Goal: Information Seeking & Learning: Learn about a topic

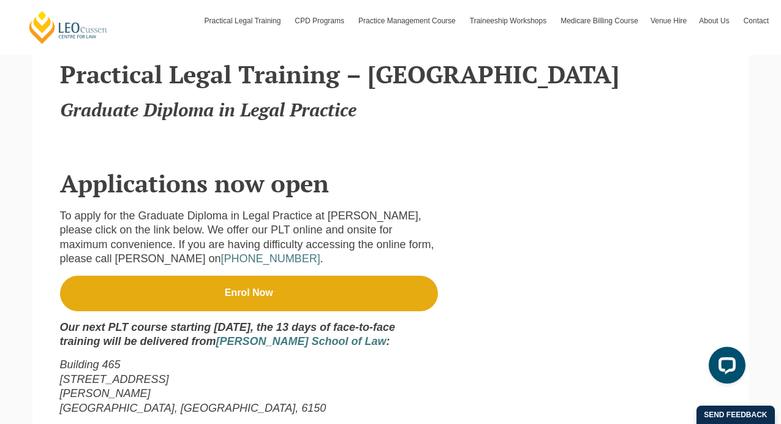
scroll to position [360, 0]
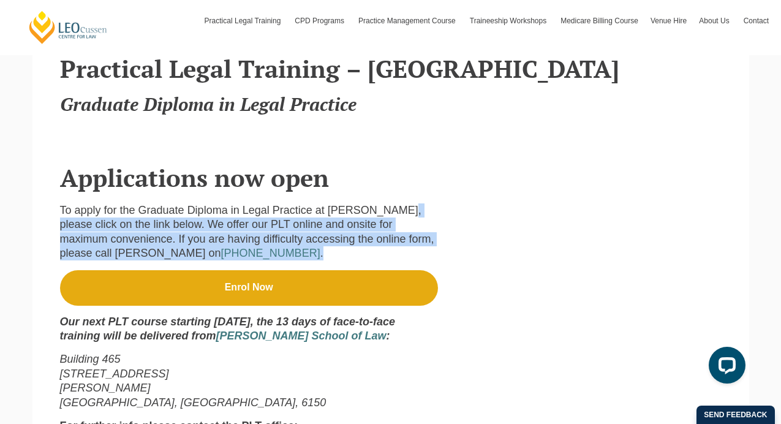
drag, startPoint x: 376, startPoint y: 209, endPoint x: 381, endPoint y: 249, distance: 40.1
click at [381, 249] on p "To apply for the Graduate Diploma in Legal Practice at [PERSON_NAME], please cl…" at bounding box center [249, 232] width 378 height 58
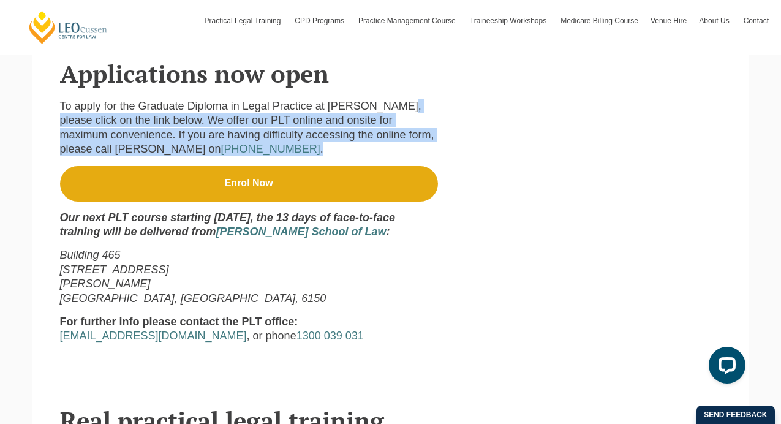
scroll to position [466, 0]
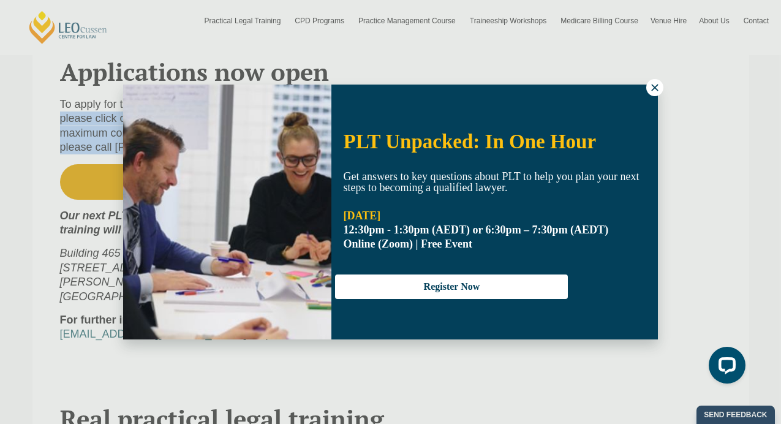
click at [651, 88] on icon at bounding box center [655, 87] width 11 height 11
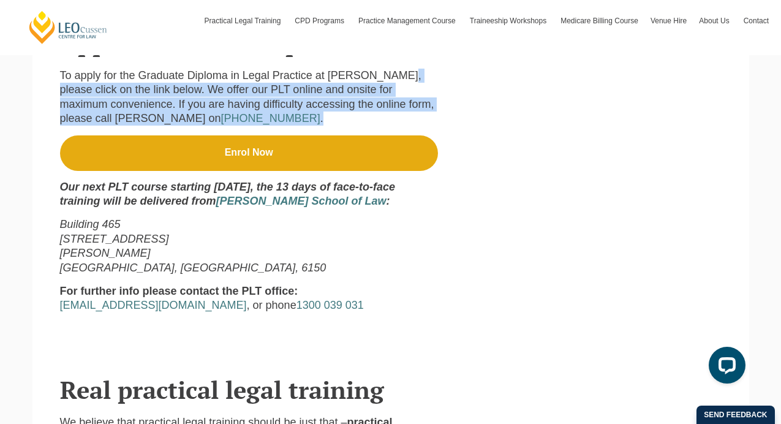
scroll to position [491, 0]
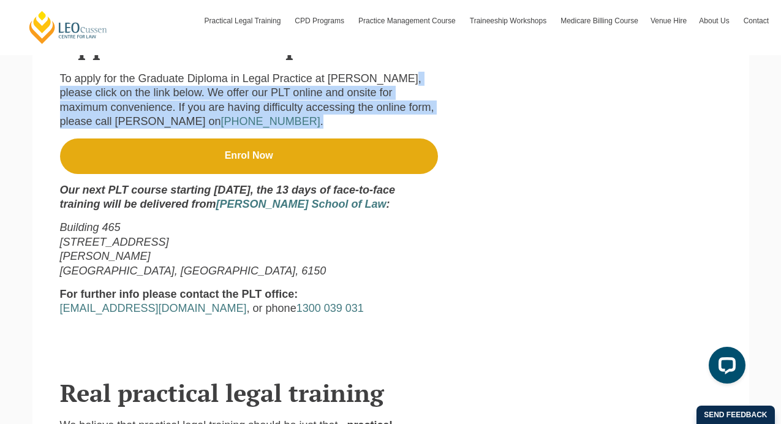
drag, startPoint x: 279, startPoint y: 189, endPoint x: 213, endPoint y: 202, distance: 67.4
click at [213, 202] on strong "Our next PLT course starting [DATE], the 13 days of face-to-face training will …" at bounding box center [227, 197] width 335 height 26
click at [213, 203] on strong "Our next PLT course starting [DATE], the 13 days of face-to-face training will …" at bounding box center [227, 197] width 335 height 26
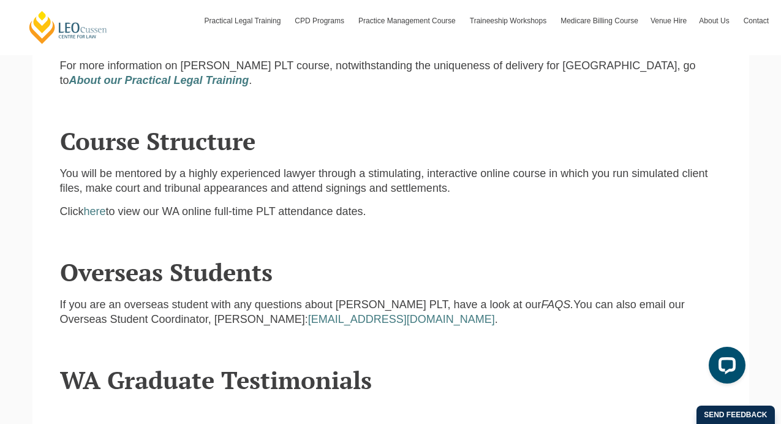
scroll to position [1357, 0]
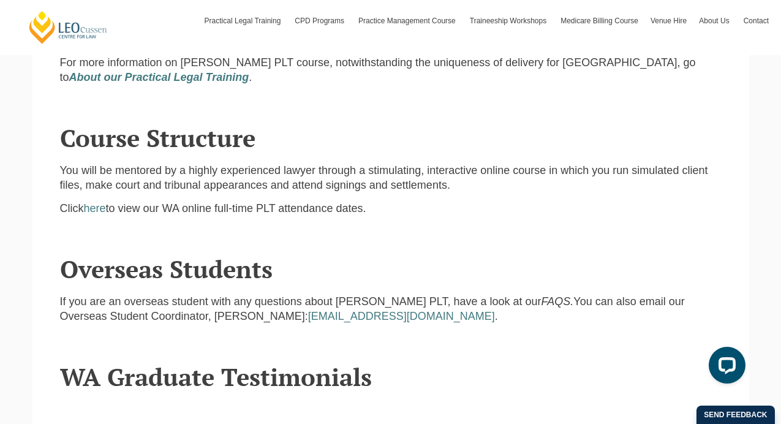
drag, startPoint x: 245, startPoint y: 159, endPoint x: 273, endPoint y: 173, distance: 31.8
click at [273, 173] on p "You will be mentored by a highly experienced lawyer through a stimulating, inte…" at bounding box center [391, 178] width 662 height 29
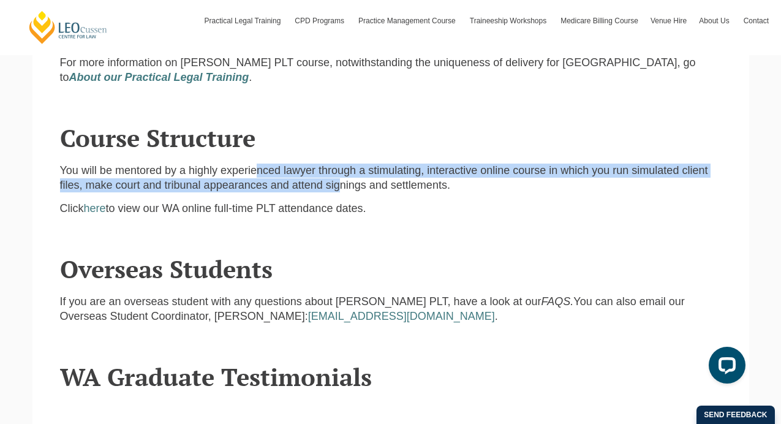
drag, startPoint x: 273, startPoint y: 173, endPoint x: 243, endPoint y: 157, distance: 33.7
click at [243, 164] on p "You will be mentored by a highly experienced lawyer through a stimulating, inte…" at bounding box center [391, 178] width 662 height 29
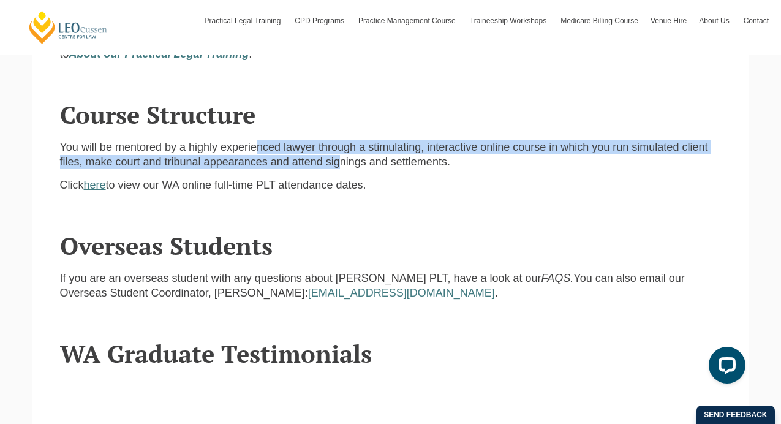
scroll to position [1384, 0]
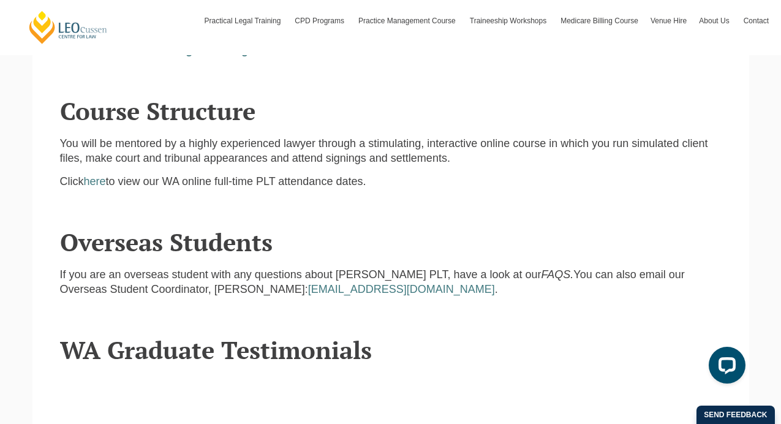
drag, startPoint x: 136, startPoint y: 168, endPoint x: 234, endPoint y: 169, distance: 98.1
click at [234, 175] on p "Click here to view our WA online full-time PLT attendance dates." at bounding box center [391, 182] width 662 height 14
drag, startPoint x: 234, startPoint y: 169, endPoint x: 324, endPoint y: 166, distance: 90.1
click at [324, 175] on p "Click here to view our WA online full-time PLT attendance dates." at bounding box center [391, 182] width 662 height 14
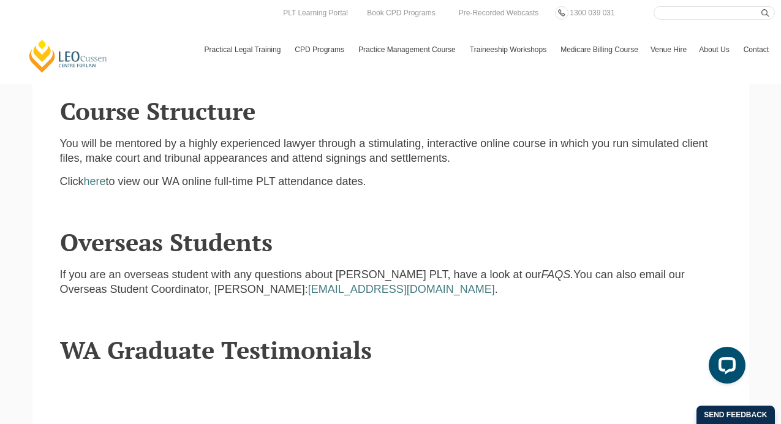
click at [512, 240] on h2 "Overseas Students" at bounding box center [391, 242] width 662 height 27
drag, startPoint x: 519, startPoint y: 262, endPoint x: 560, endPoint y: 262, distance: 41.1
click at [560, 268] on p "If you are an overseas student with any questions about [PERSON_NAME] PLT, have…" at bounding box center [391, 282] width 662 height 29
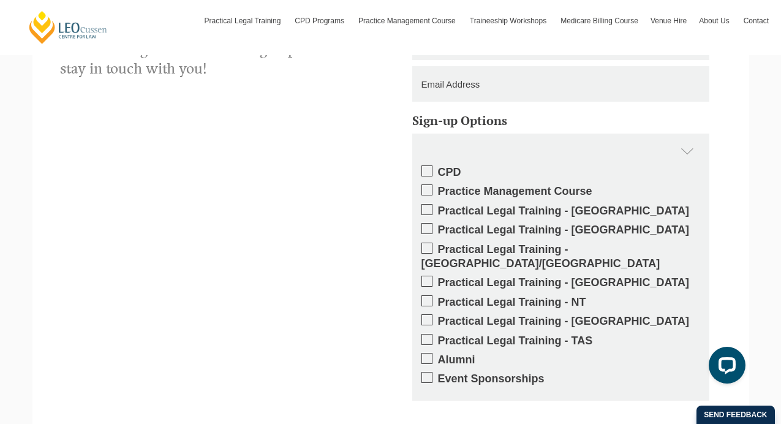
scroll to position [2764, 0]
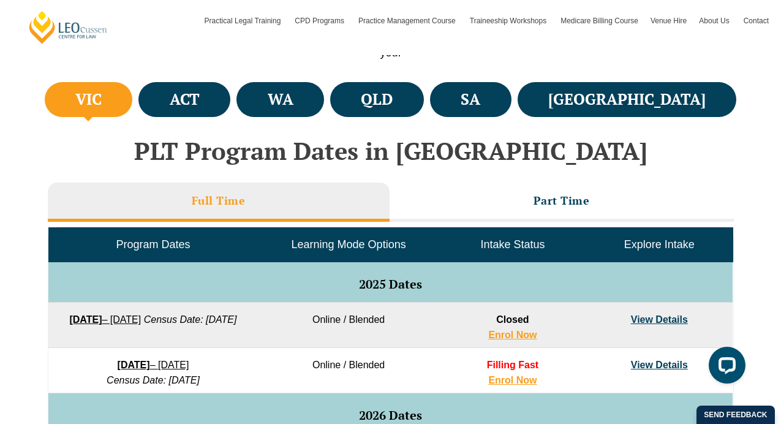
scroll to position [435, 0]
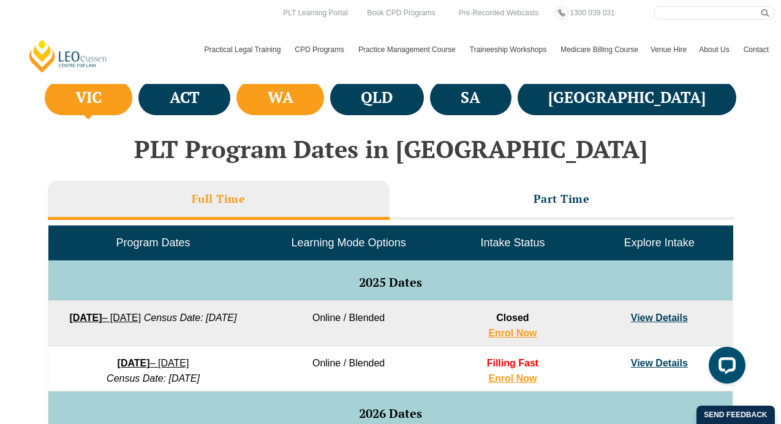
click at [324, 104] on li "WA" at bounding box center [281, 97] width 88 height 35
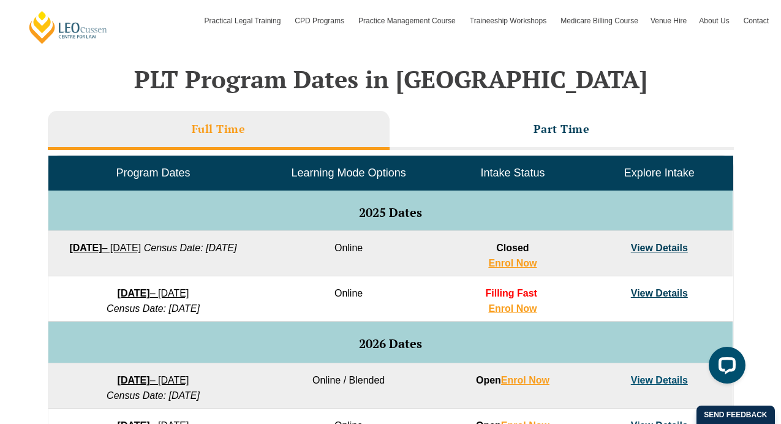
scroll to position [506, 0]
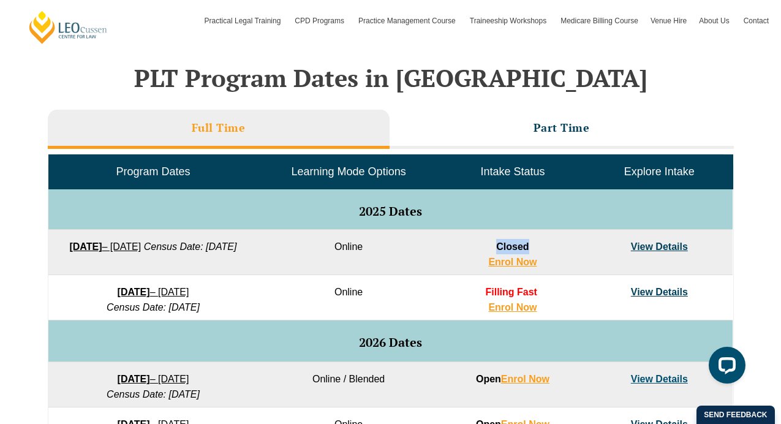
drag, startPoint x: 499, startPoint y: 249, endPoint x: 530, endPoint y: 248, distance: 30.7
click at [530, 248] on td "Closed Enrol Now" at bounding box center [512, 252] width 146 height 45
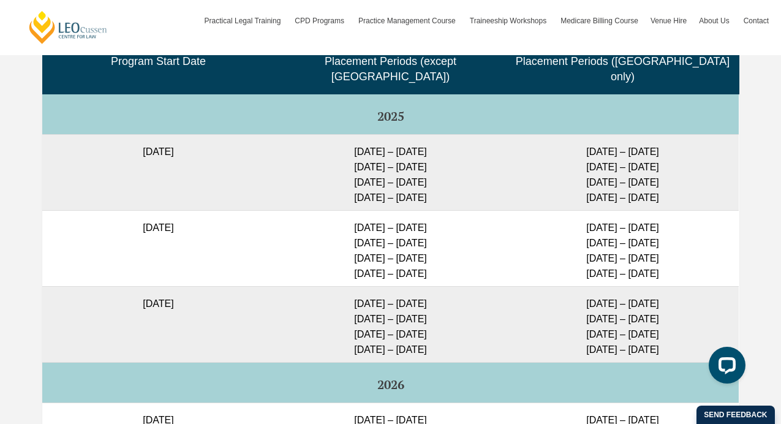
scroll to position [3174, 0]
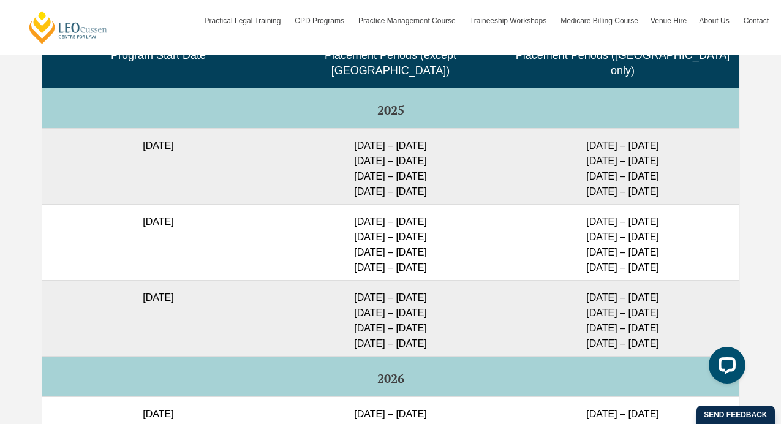
drag, startPoint x: 567, startPoint y: 208, endPoint x: 684, endPoint y: 202, distance: 117.2
click at [684, 204] on td "23 Feb – 20 March 2026 11 May – 5 June 2026 6 July – 31 July 2026 24 Aug – 18 S…" at bounding box center [623, 242] width 232 height 76
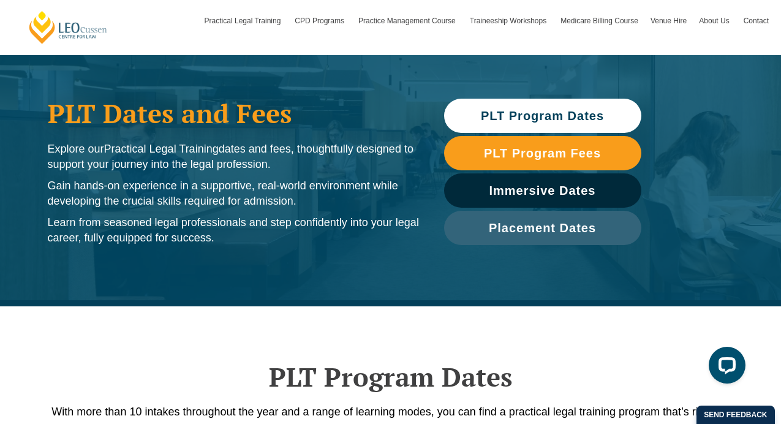
scroll to position [0, 0]
